Goal: Information Seeking & Learning: Learn about a topic

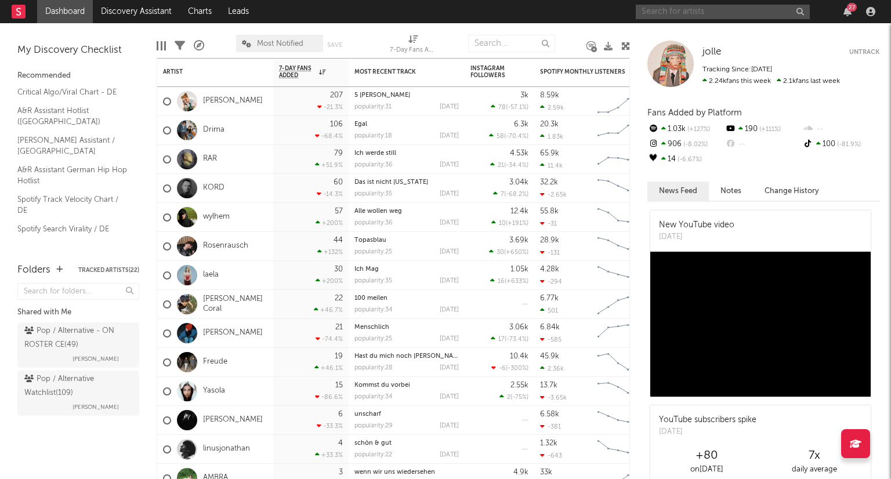
click at [751, 10] on input "text" at bounding box center [722, 12] width 174 height 14
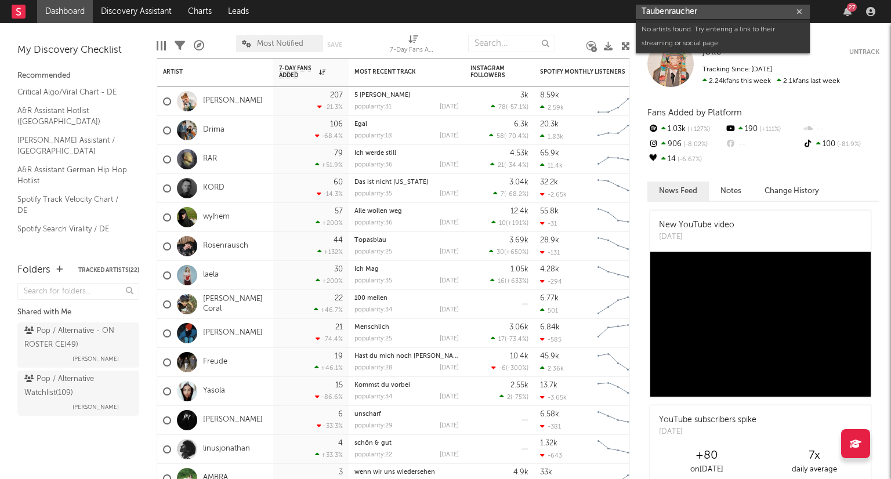
type input "Taubenraucher"
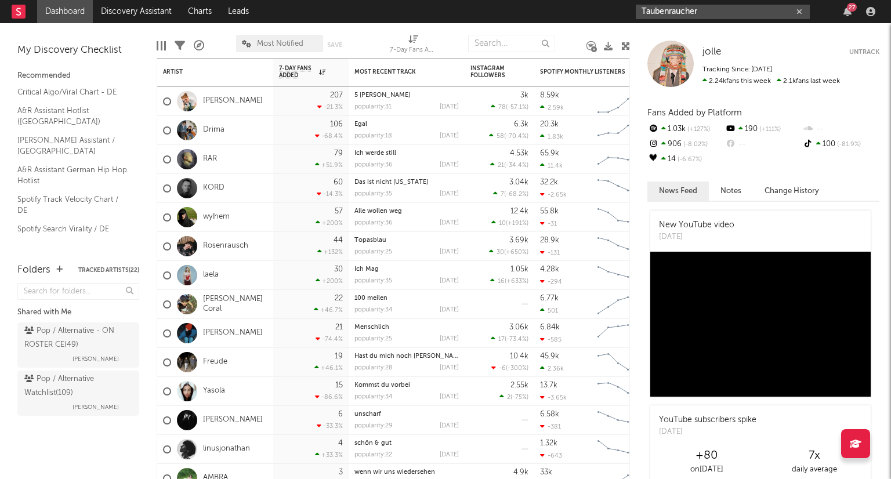
click at [798, 6] on button "button" at bounding box center [798, 11] width 9 height 11
click at [844, 10] on icon "button" at bounding box center [847, 11] width 8 height 9
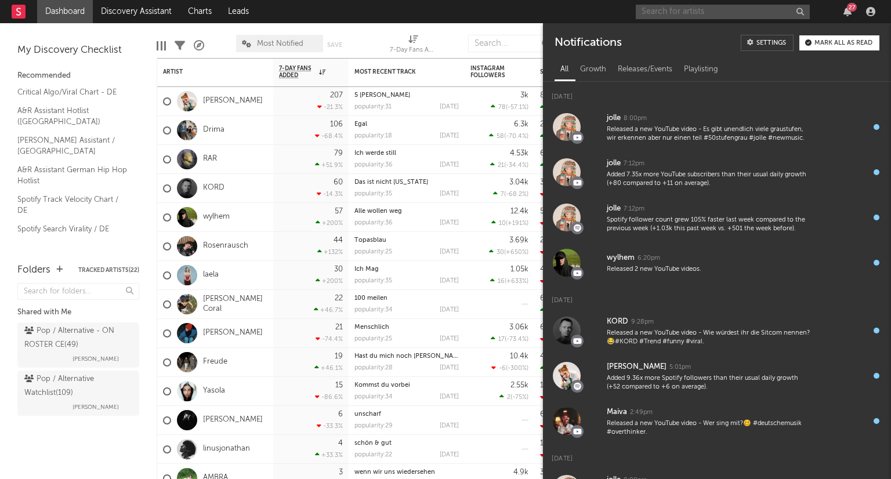
click at [835, 43] on div "Mark all as read" at bounding box center [843, 43] width 58 height 6
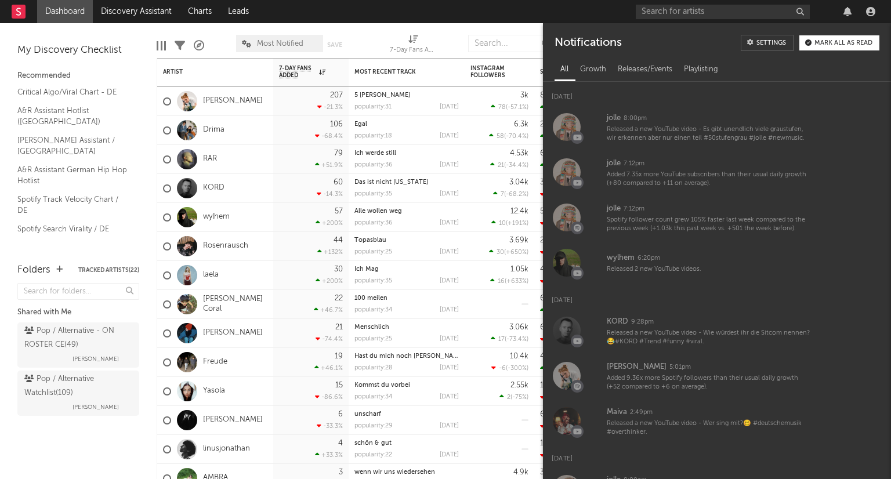
click at [839, 11] on div at bounding box center [846, 11] width 17 height 9
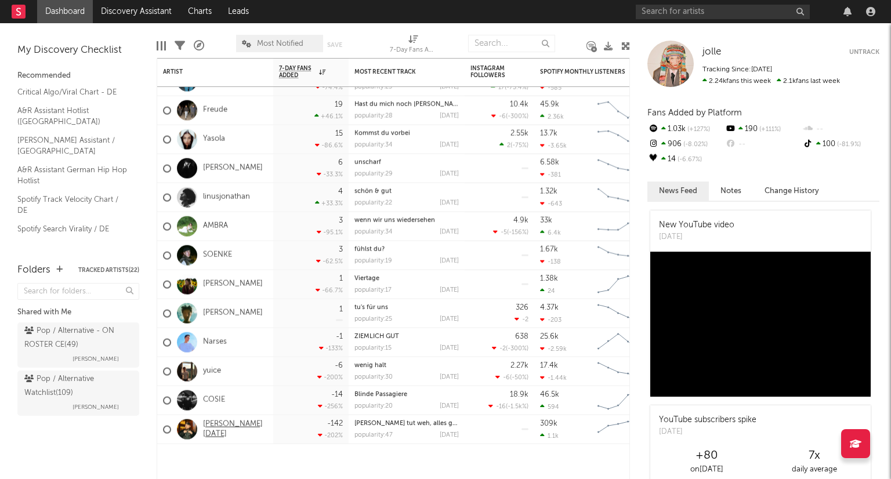
click at [226, 428] on link "[PERSON_NAME][DATE]" at bounding box center [235, 429] width 64 height 20
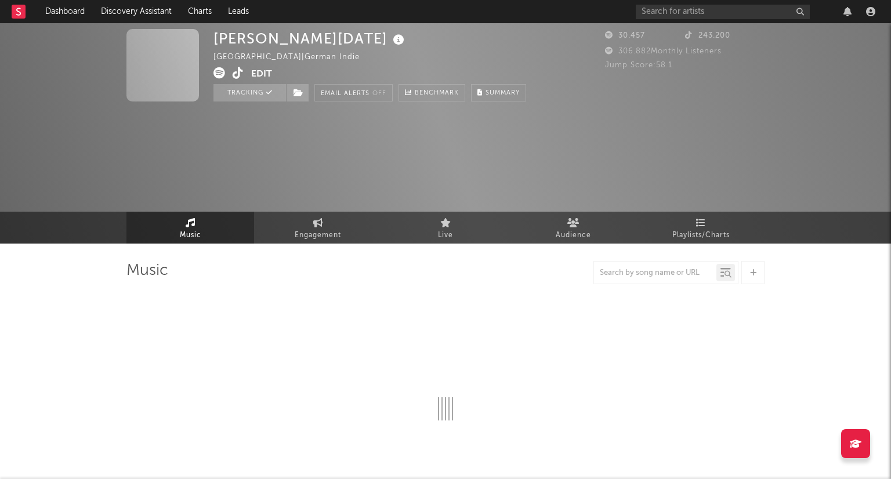
select select "6m"
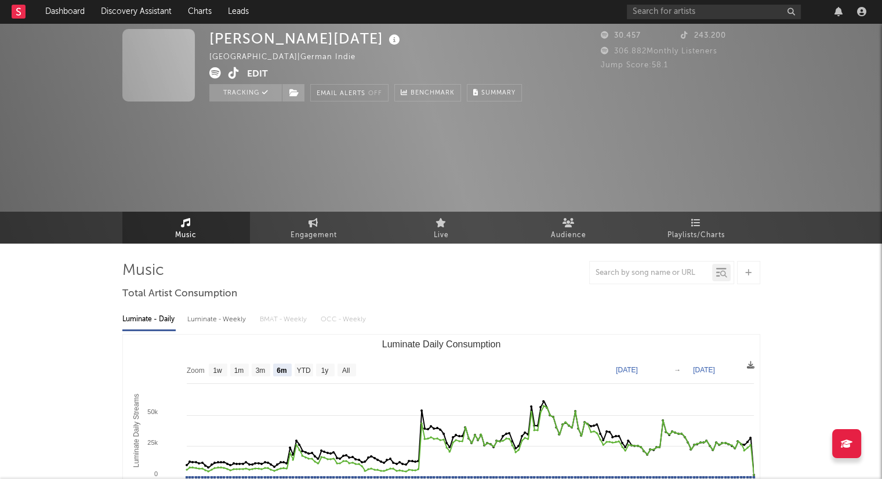
select select "6m"
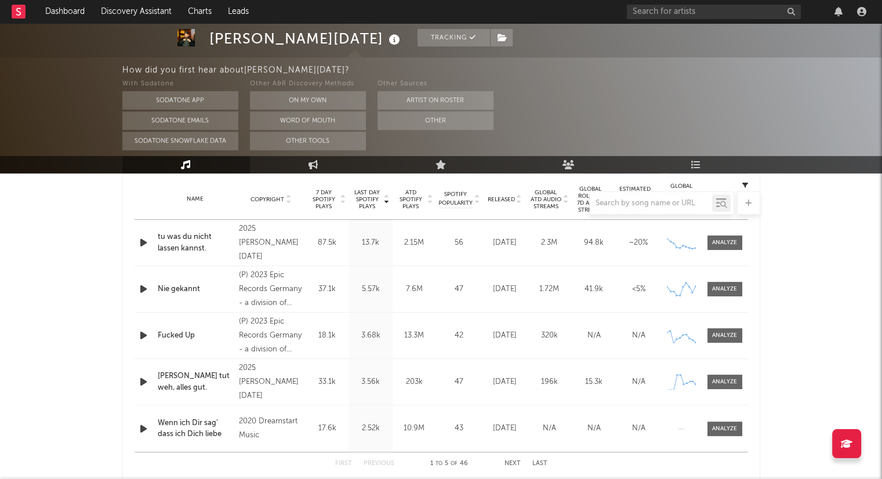
scroll to position [464, 0]
click at [517, 205] on div at bounding box center [441, 202] width 638 height 23
click at [519, 203] on div at bounding box center [441, 202] width 638 height 23
click at [519, 201] on div at bounding box center [441, 202] width 638 height 23
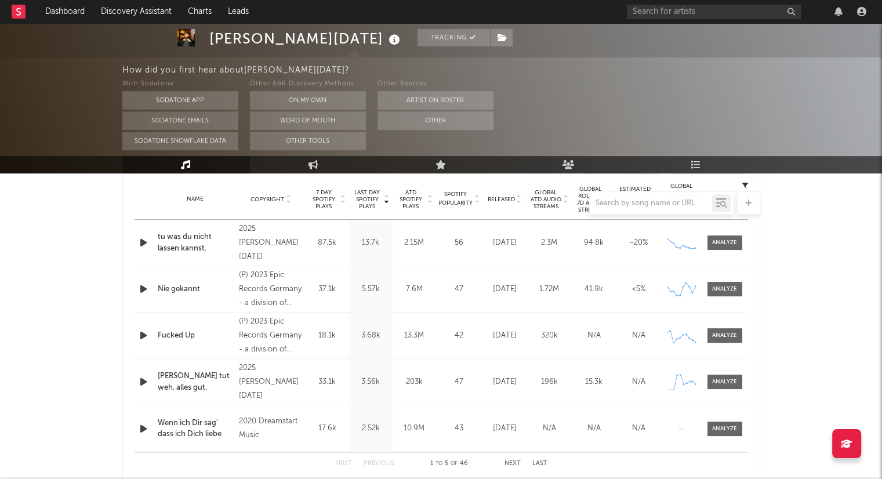
click at [517, 202] on div at bounding box center [441, 202] width 638 height 23
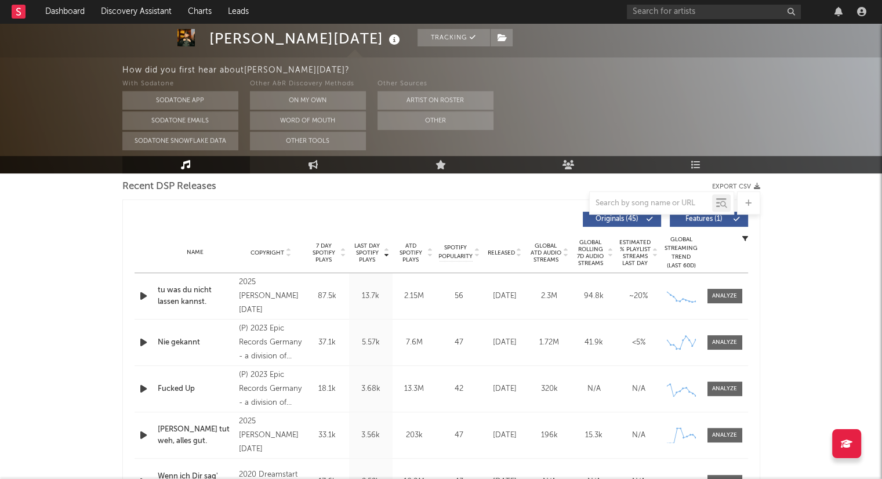
scroll to position [348, 0]
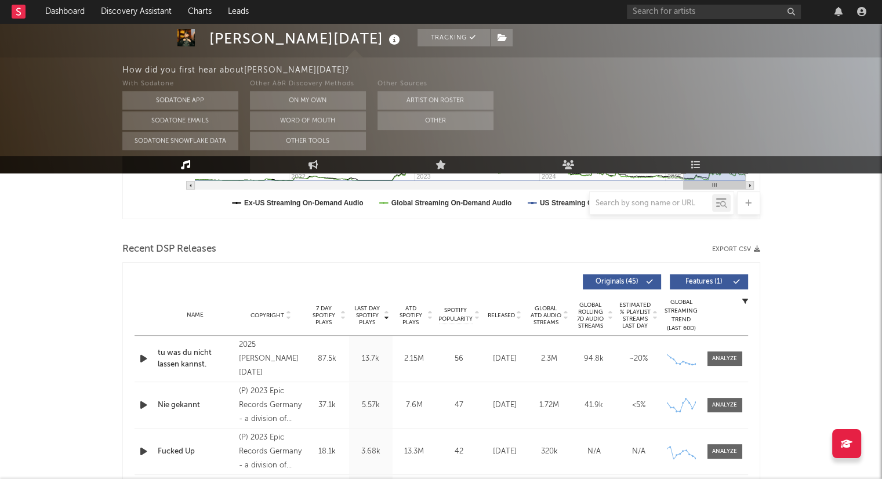
click at [519, 317] on icon at bounding box center [519, 317] width 6 height 5
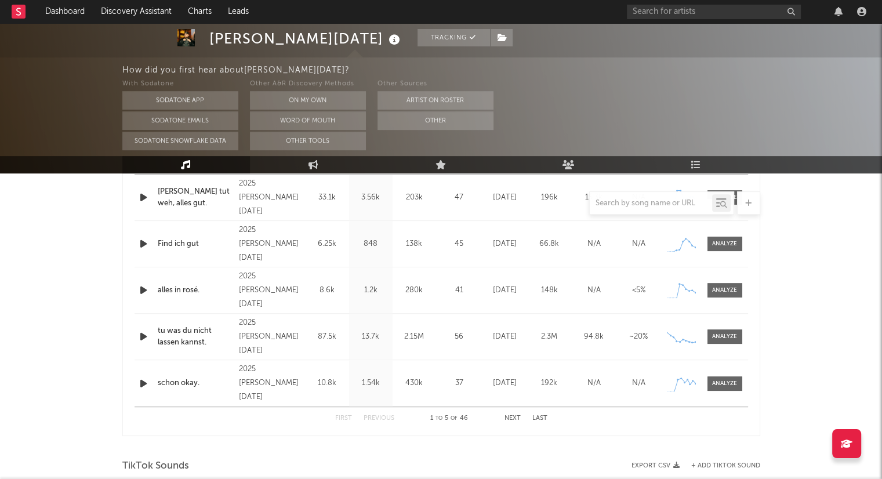
scroll to position [580, 0]
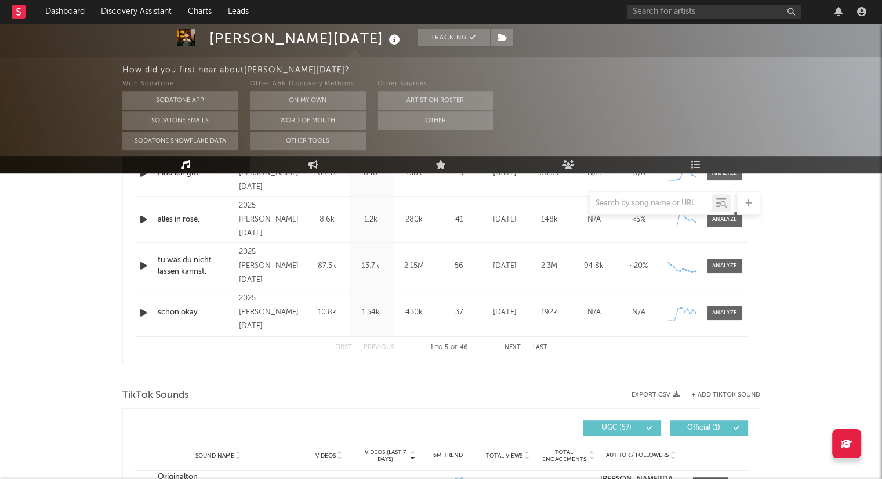
click at [511, 347] on button "Next" at bounding box center [512, 347] width 16 height 6
click at [519, 347] on button "Next" at bounding box center [512, 347] width 16 height 6
click at [512, 346] on button "Next" at bounding box center [512, 347] width 16 height 6
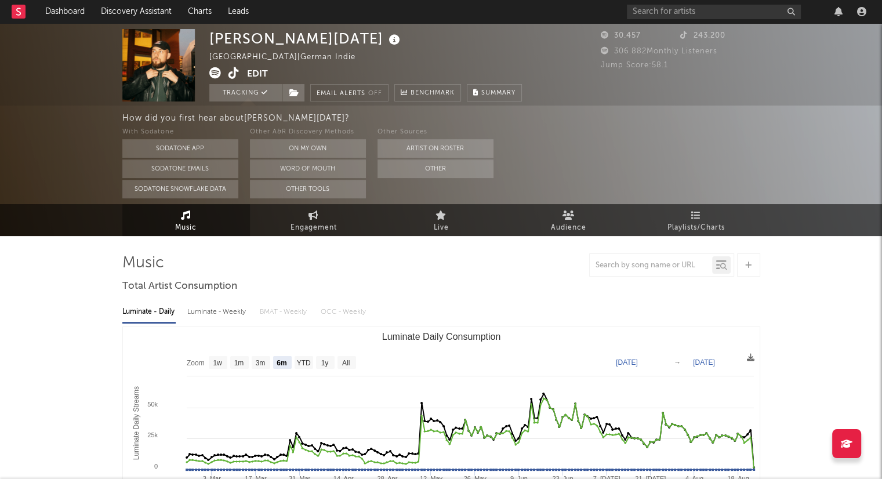
scroll to position [0, 0]
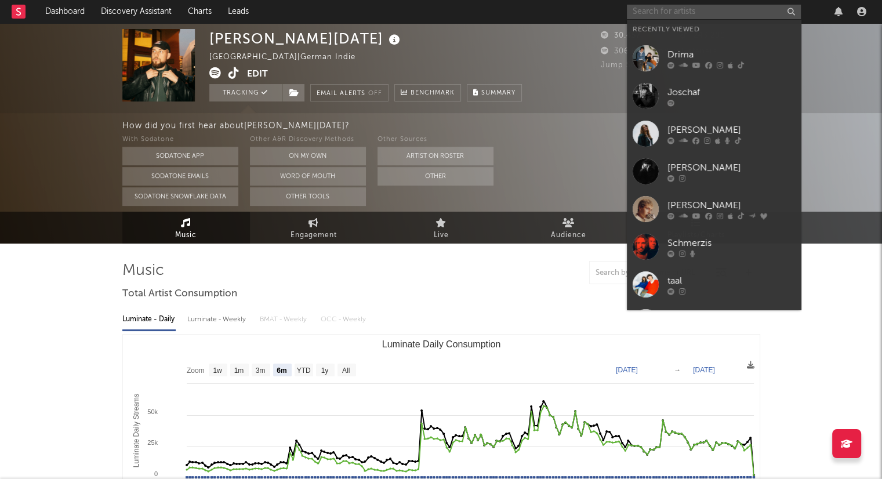
click at [714, 10] on input "text" at bounding box center [714, 12] width 174 height 14
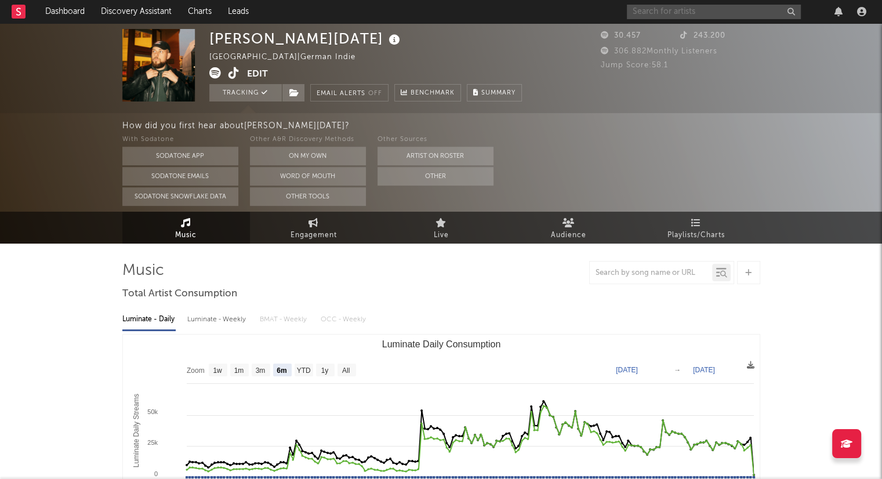
click at [706, 8] on input "text" at bounding box center [714, 12] width 174 height 14
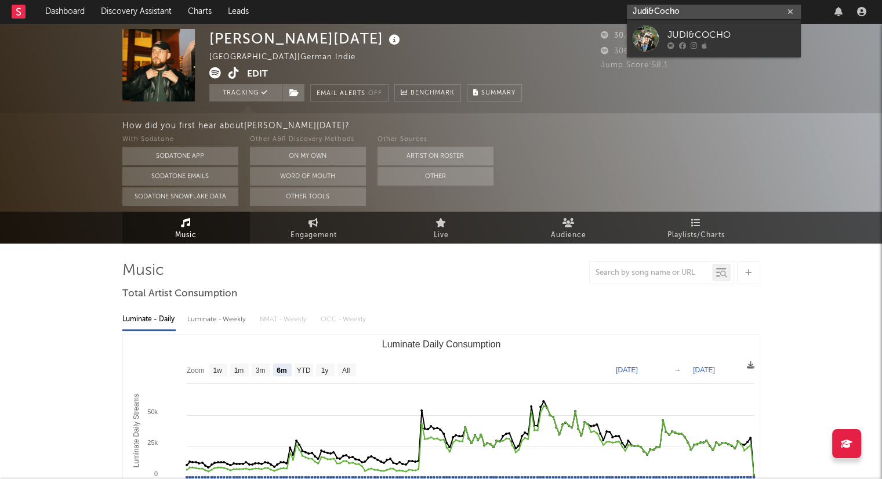
type input "Judi&Cocho"
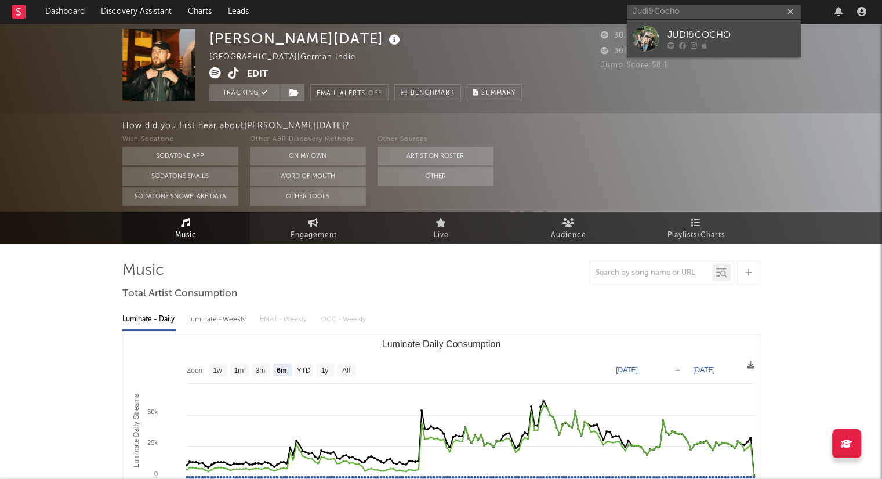
click at [736, 37] on div "JUDI&COCHO" at bounding box center [731, 35] width 128 height 14
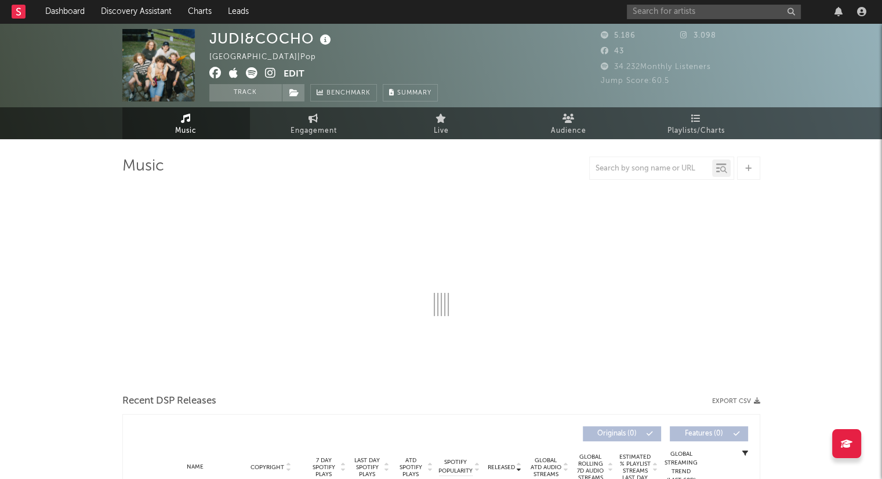
select select "6m"
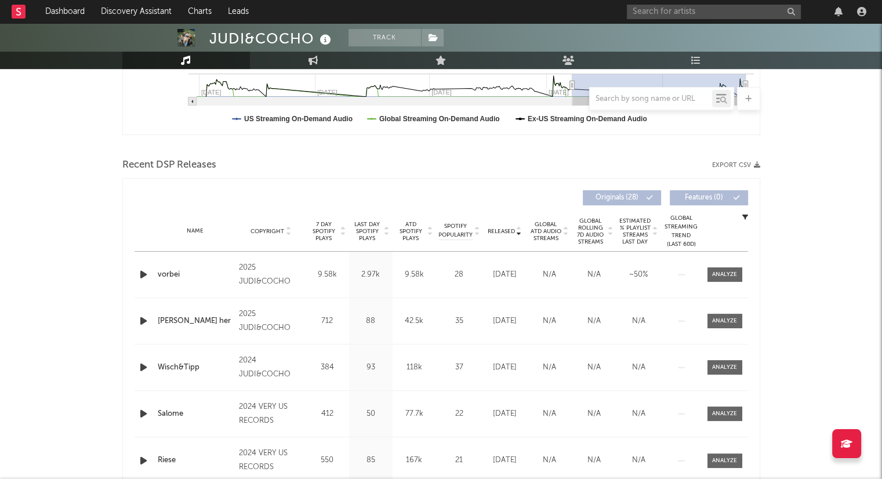
scroll to position [348, 0]
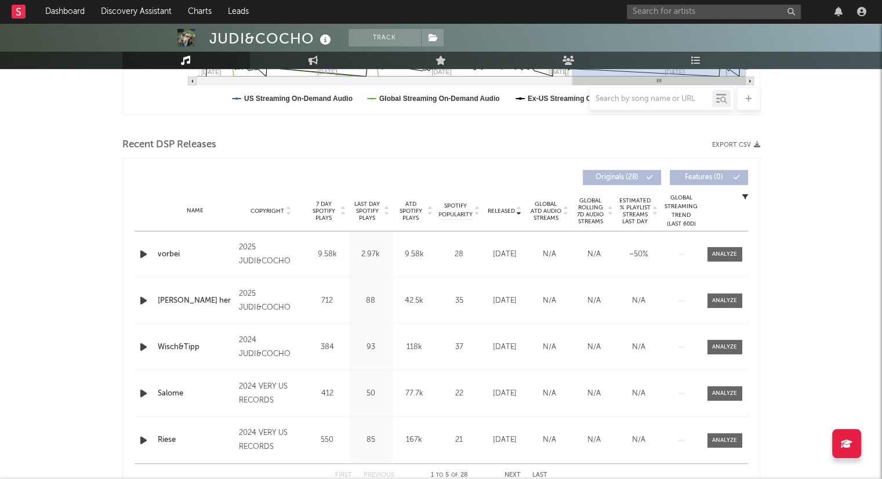
click at [425, 216] on span "ATD Spotify Plays" at bounding box center [410, 211] width 31 height 21
click at [431, 214] on icon at bounding box center [430, 213] width 6 height 5
click at [429, 213] on body "Dashboard Discovery Assistant Charts Leads Notifications Settings Mark all as r…" at bounding box center [441, 243] width 882 height 1137
click at [429, 213] on icon at bounding box center [430, 213] width 6 height 5
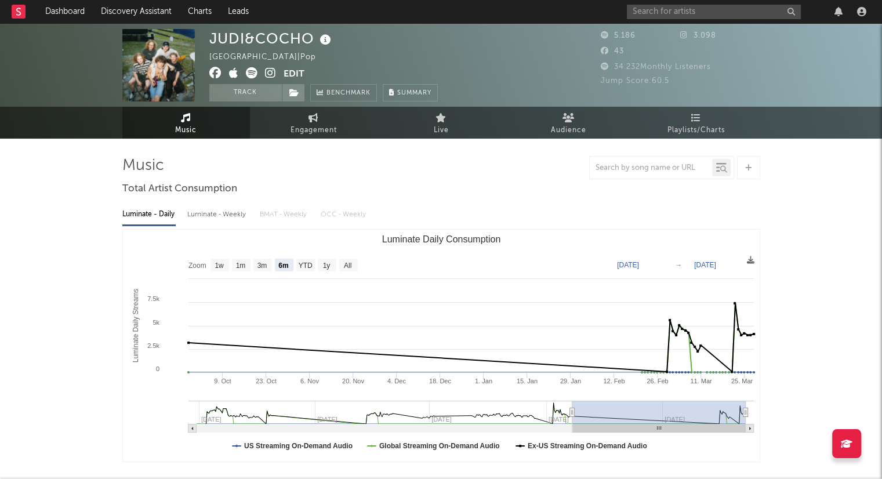
scroll to position [0, 0]
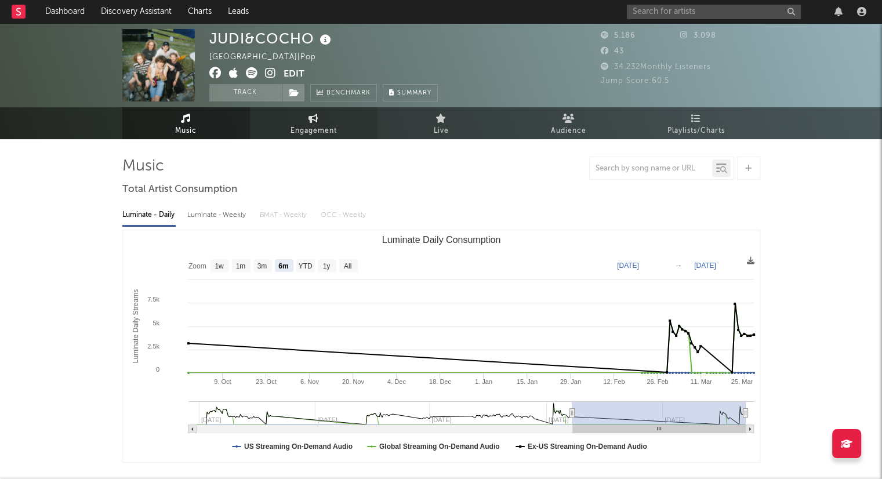
click at [312, 112] on link "Engagement" at bounding box center [314, 123] width 128 height 32
select select "1w"
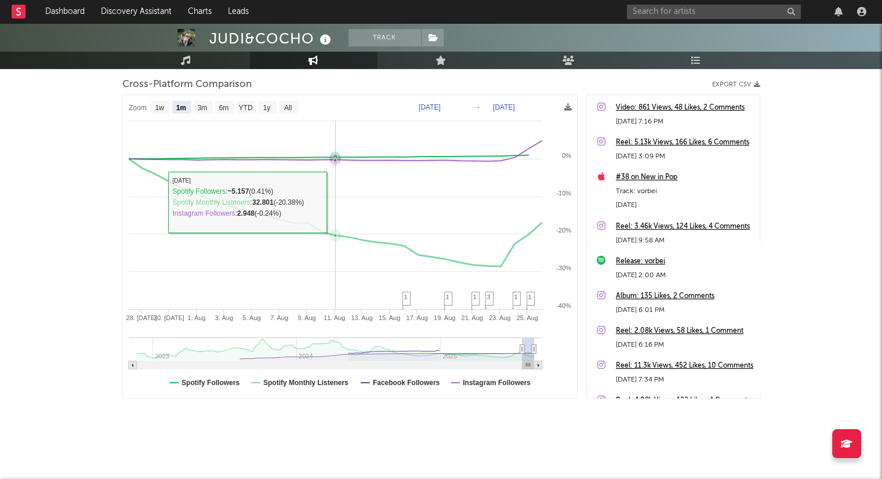
scroll to position [153, 0]
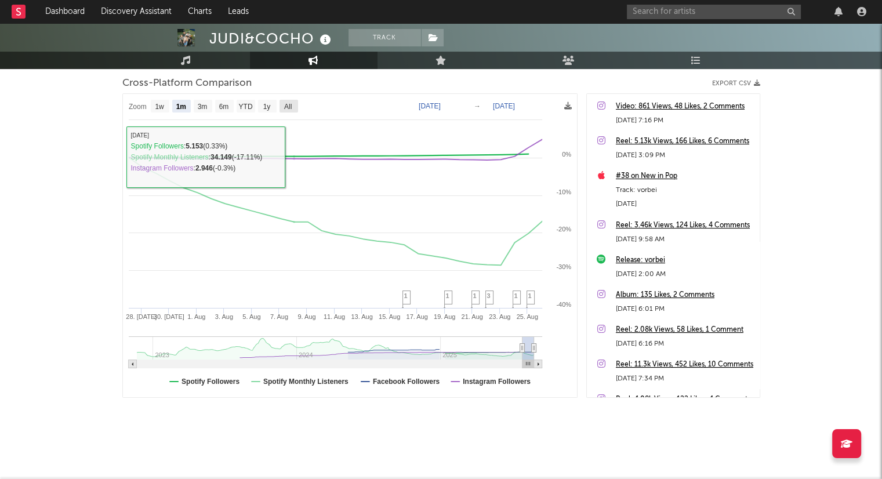
click at [291, 108] on text "All" at bounding box center [287, 107] width 8 height 8
select select "All"
type input "[DATE]"
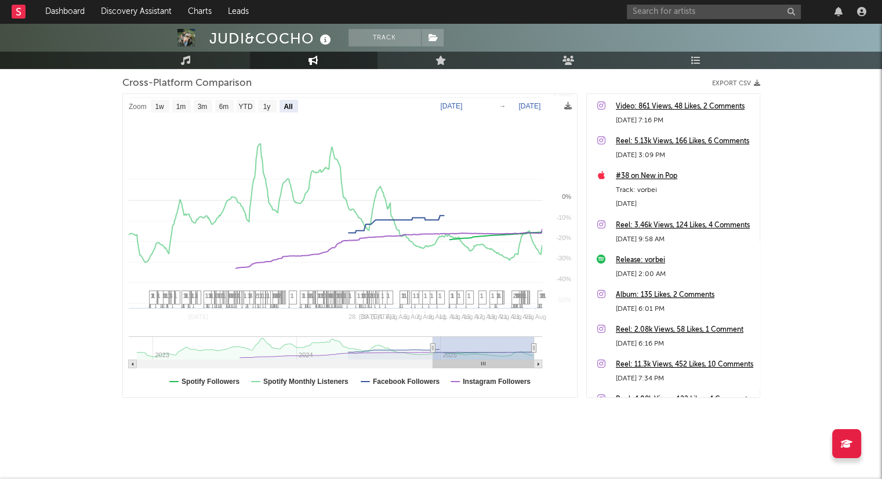
select select "All"
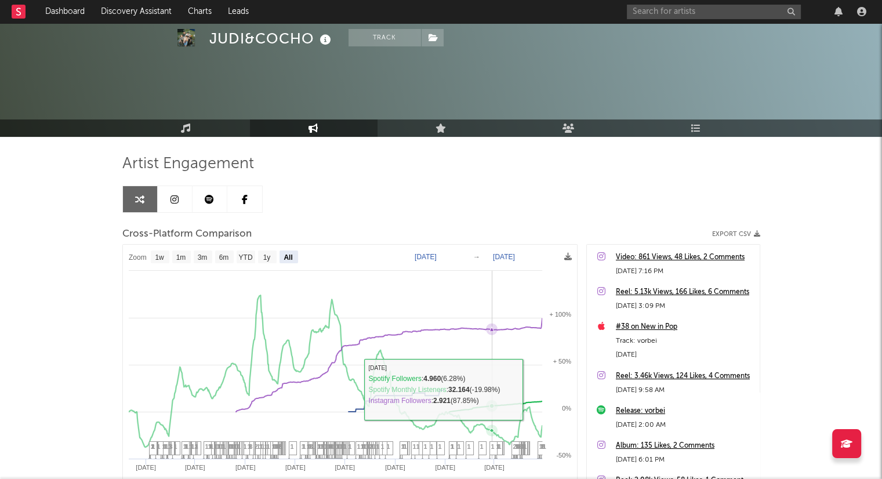
scroll to position [0, 0]
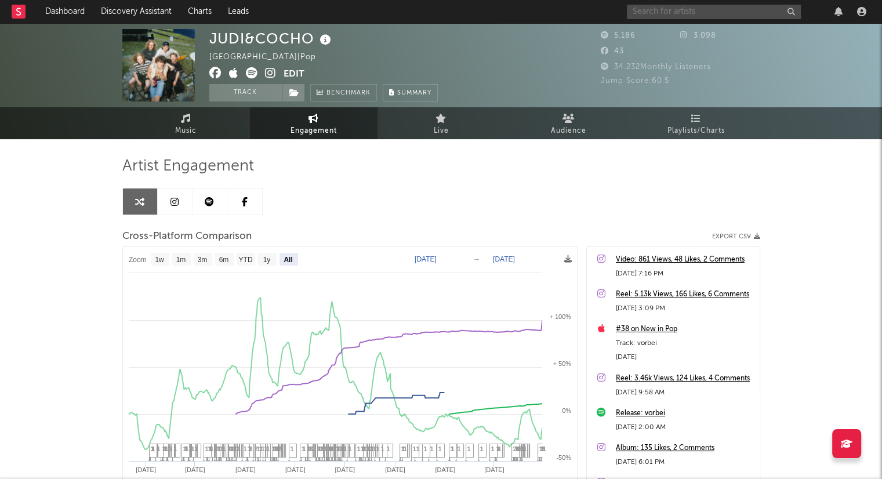
click at [680, 9] on input "text" at bounding box center [714, 12] width 174 height 14
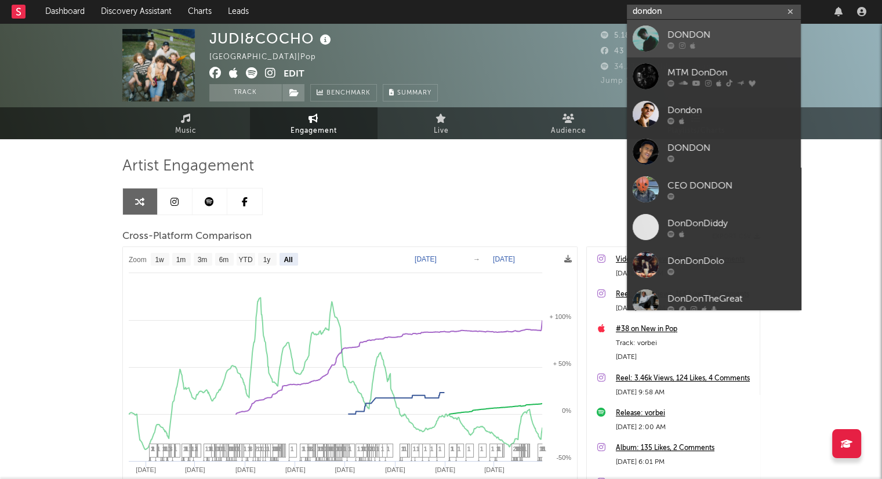
type input "dondon"
click at [727, 39] on div "DONDON" at bounding box center [731, 35] width 128 height 14
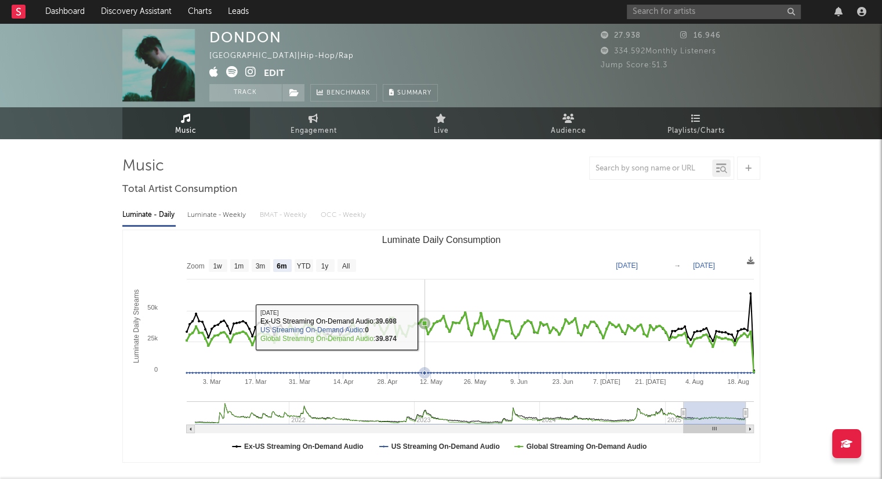
select select "6m"
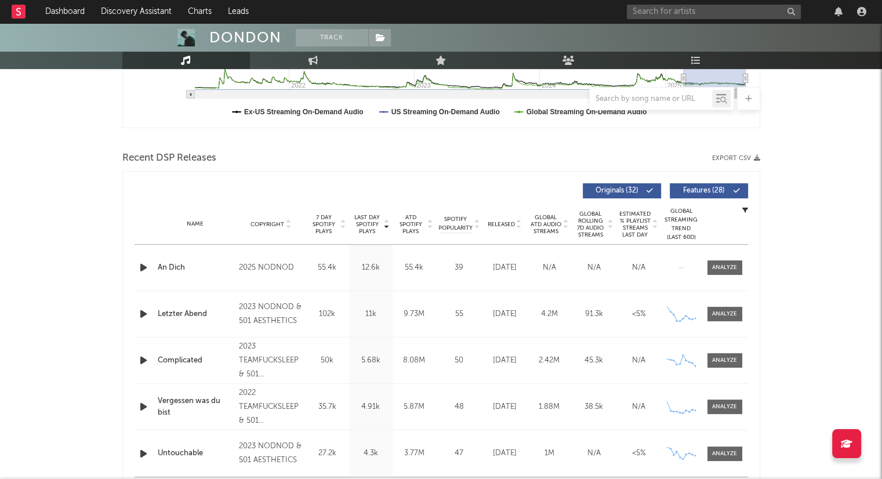
scroll to position [406, 0]
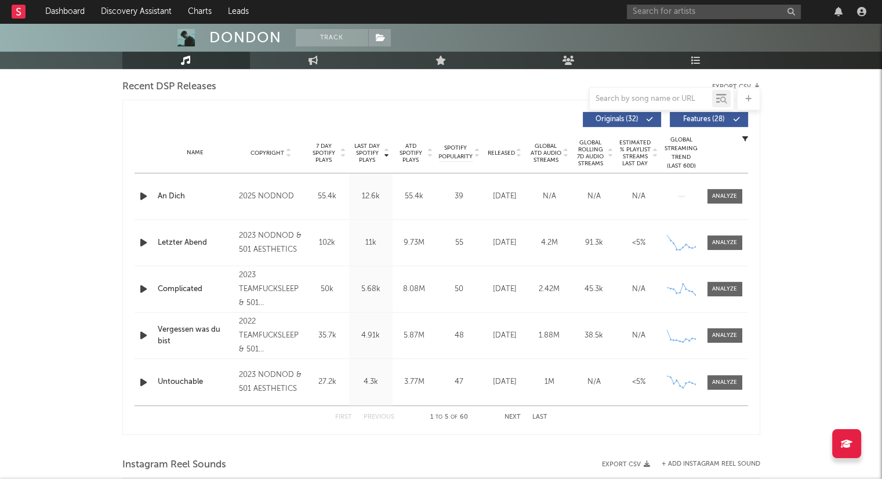
click at [519, 156] on icon at bounding box center [519, 155] width 6 height 5
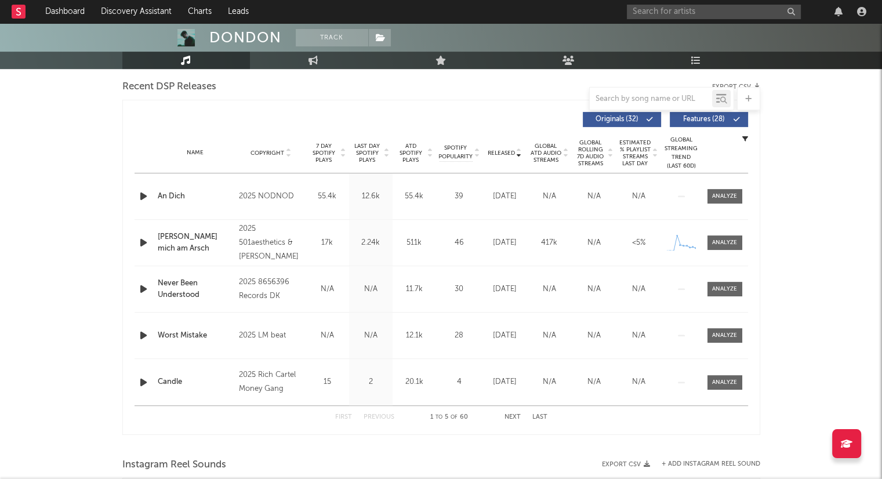
click at [515, 414] on button "Next" at bounding box center [512, 417] width 16 height 6
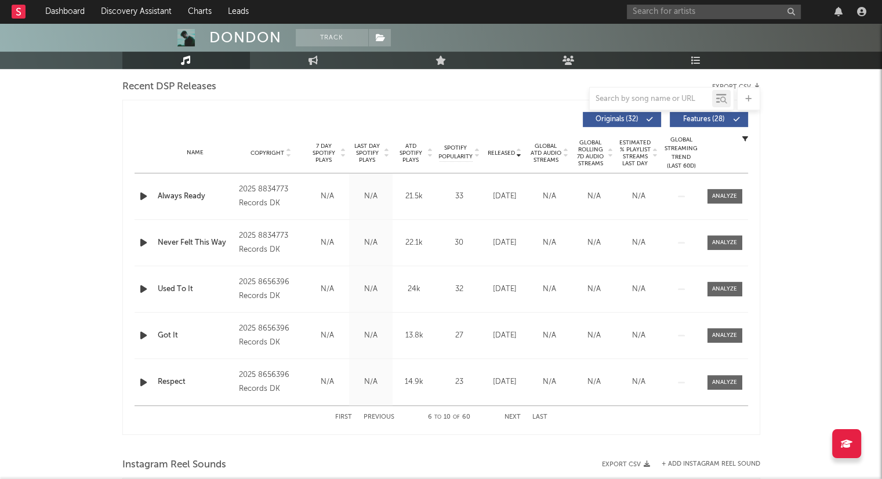
click at [515, 414] on button "Next" at bounding box center [512, 417] width 16 height 6
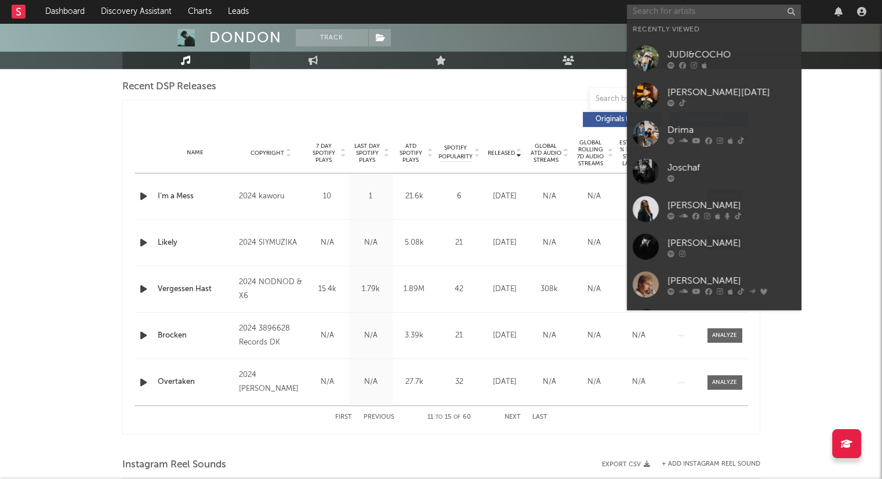
click at [695, 15] on input "text" at bounding box center [714, 12] width 174 height 14
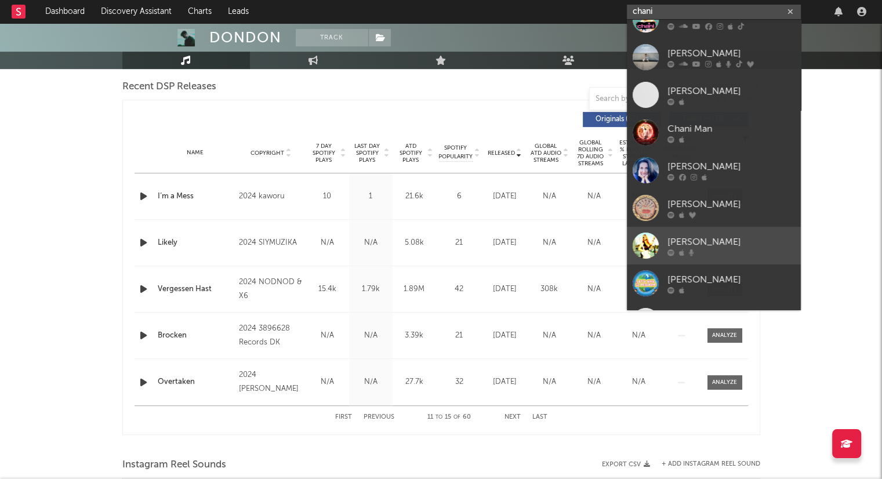
scroll to position [0, 0]
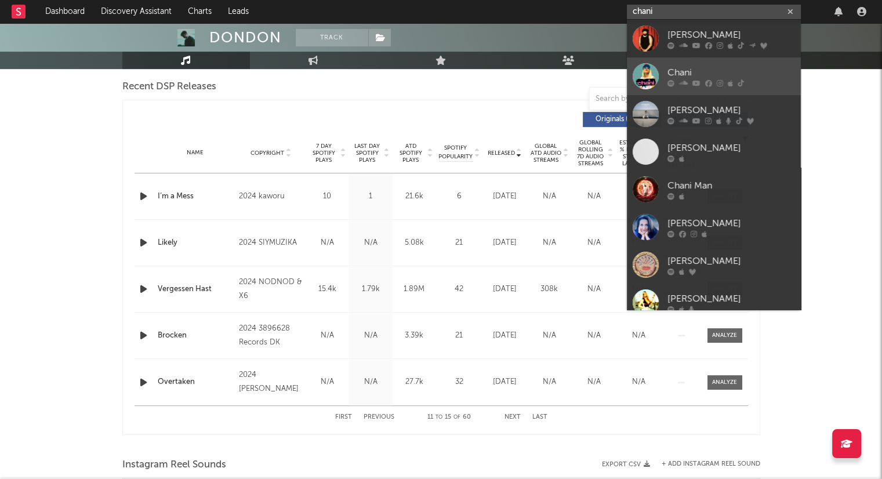
type input "chani"
click at [731, 64] on link "Chani" at bounding box center [714, 76] width 174 height 38
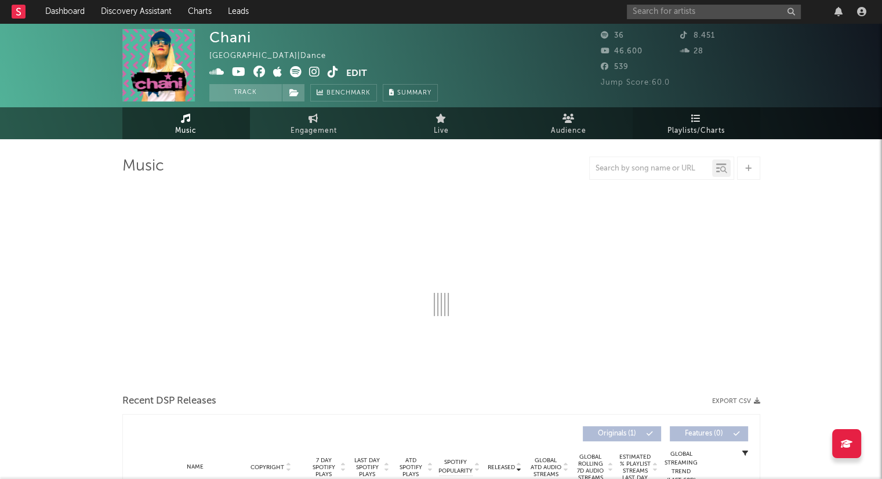
select select "1w"
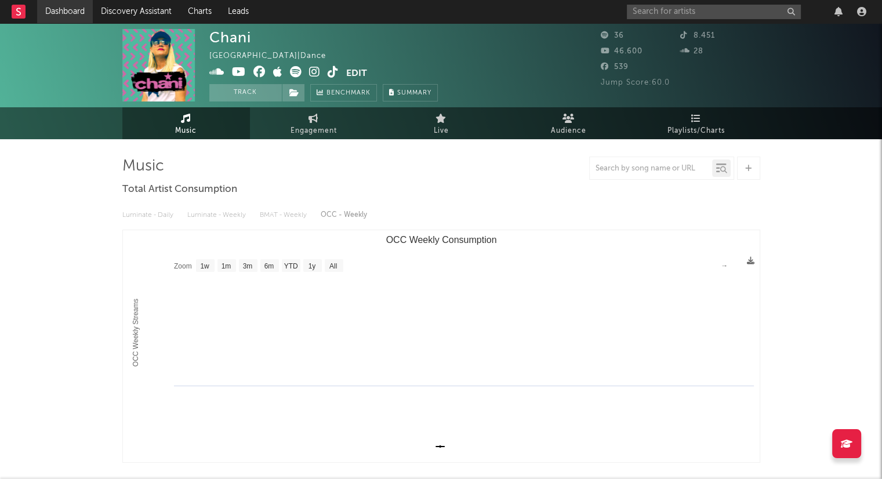
click at [72, 11] on link "Dashboard" at bounding box center [65, 11] width 56 height 23
